Goal: Information Seeking & Learning: Learn about a topic

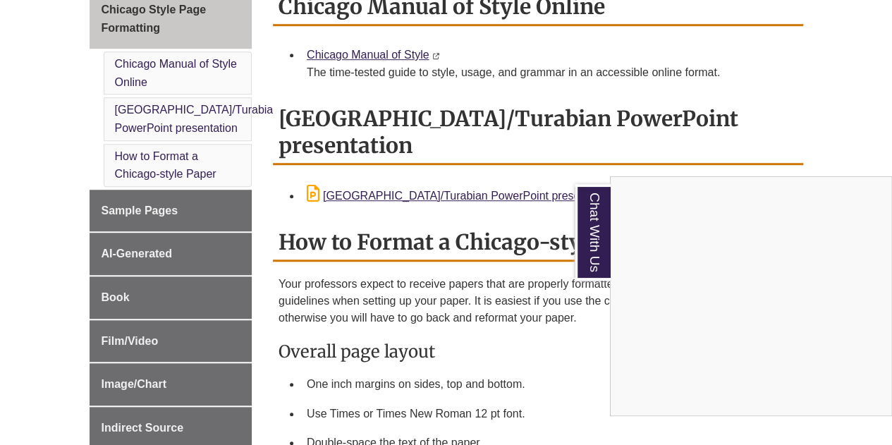
scroll to position [425, 0]
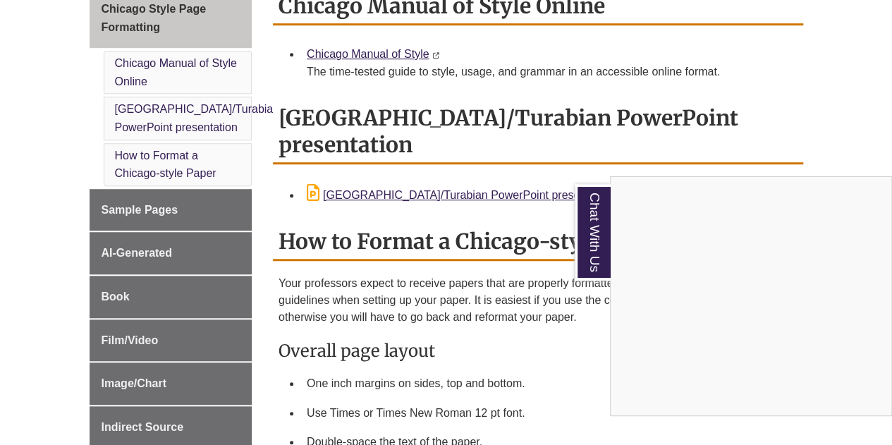
click at [142, 185] on div "Chat With Us" at bounding box center [446, 222] width 892 height 445
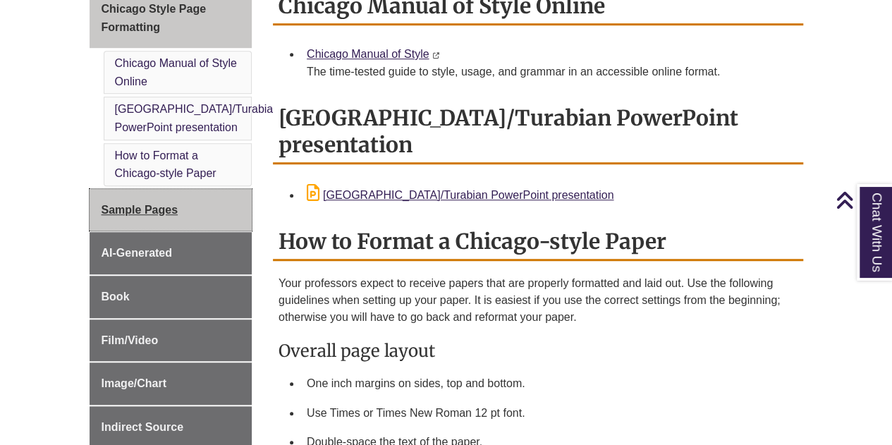
click at [161, 204] on span "Sample Pages" at bounding box center [140, 210] width 77 height 12
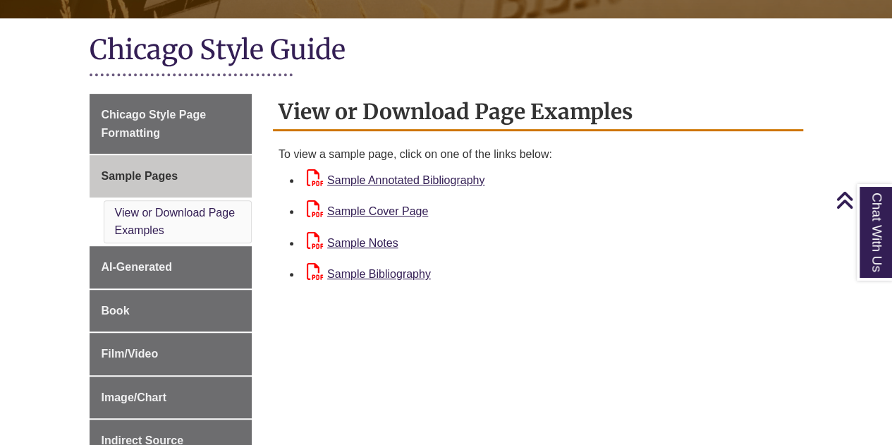
scroll to position [331, 0]
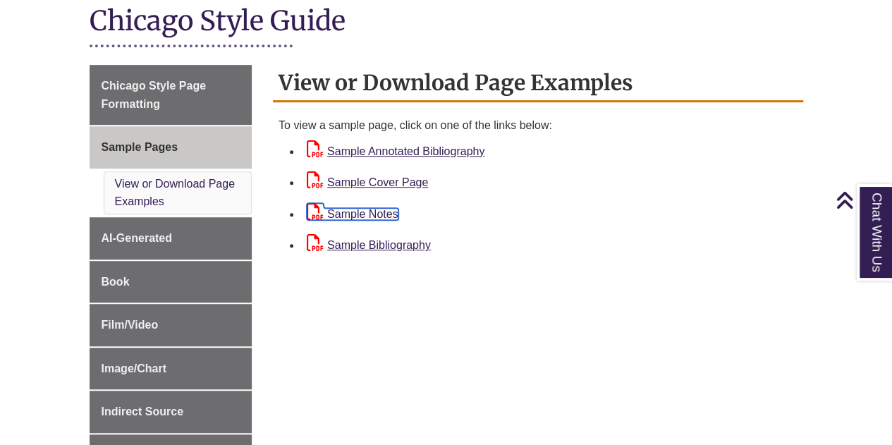
click at [349, 208] on link "Sample Notes" at bounding box center [353, 214] width 92 height 12
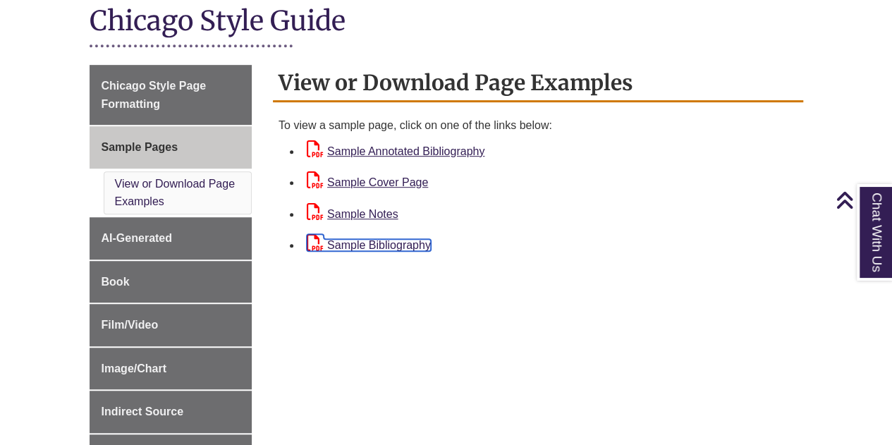
click at [386, 249] on link "Sample Bibliography" at bounding box center [369, 245] width 124 height 12
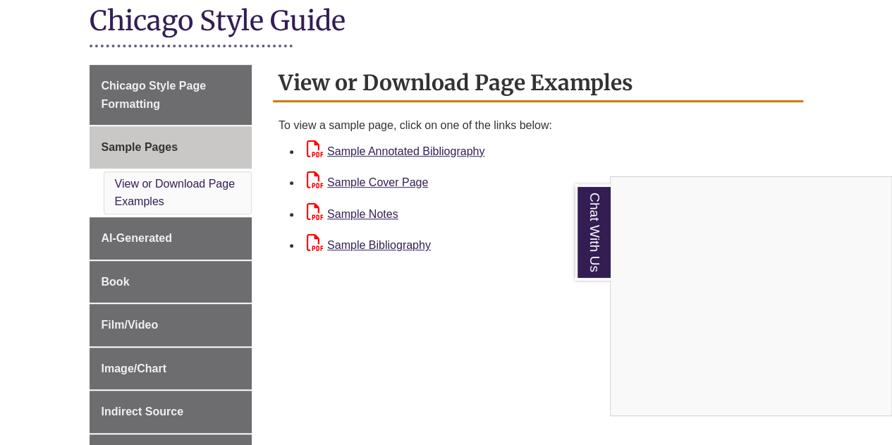
click at [375, 182] on div "Chat With Us" at bounding box center [446, 222] width 892 height 445
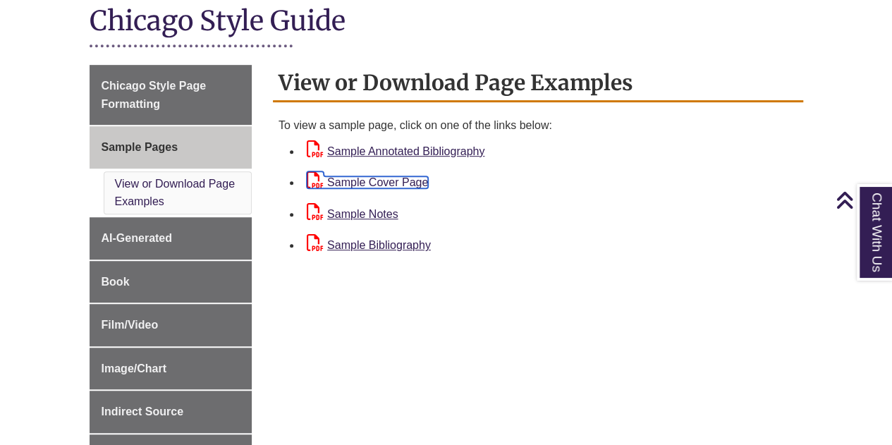
click at [386, 182] on link "Sample Cover Page" at bounding box center [367, 182] width 121 height 12
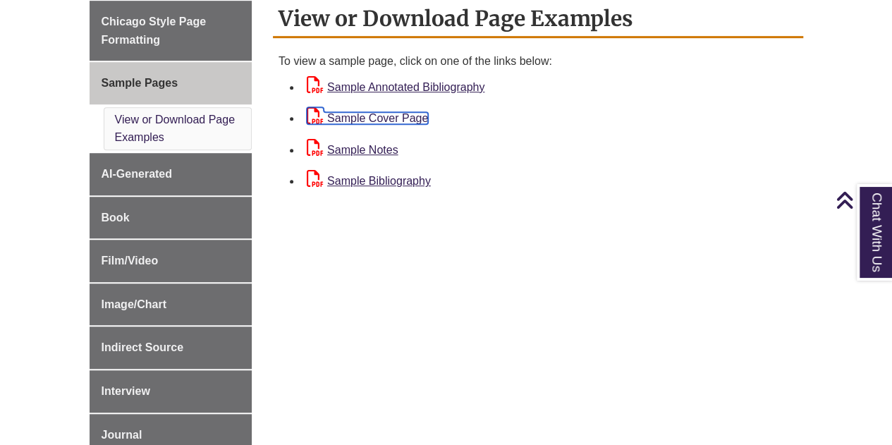
scroll to position [395, 0]
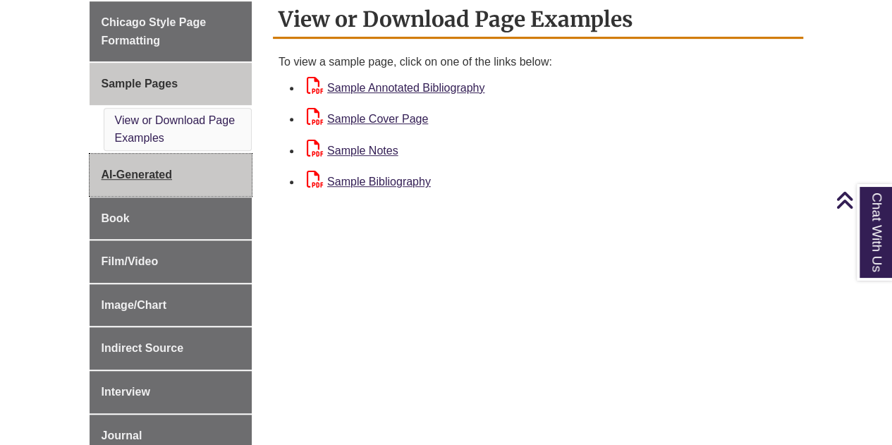
click at [141, 173] on span "AI-Generated" at bounding box center [137, 175] width 71 height 12
